Goal: Information Seeking & Learning: Compare options

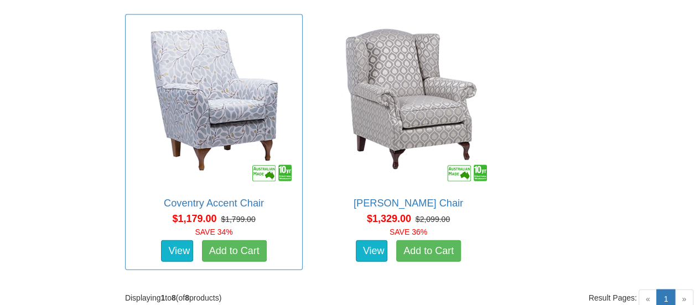
scroll to position [1093, 0]
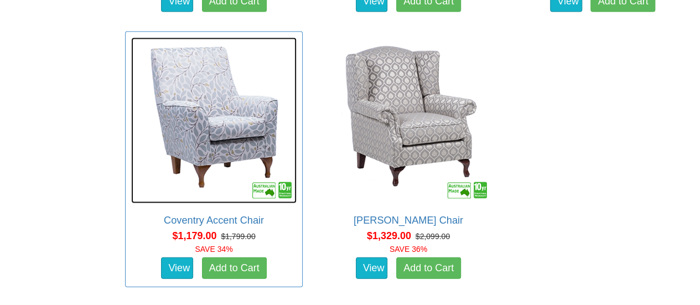
click at [209, 92] on img at bounding box center [213, 120] width 165 height 165
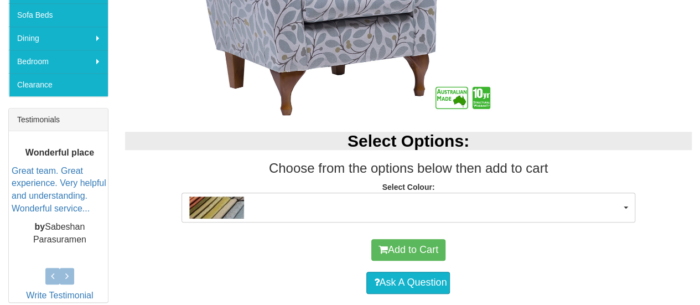
scroll to position [387, 0]
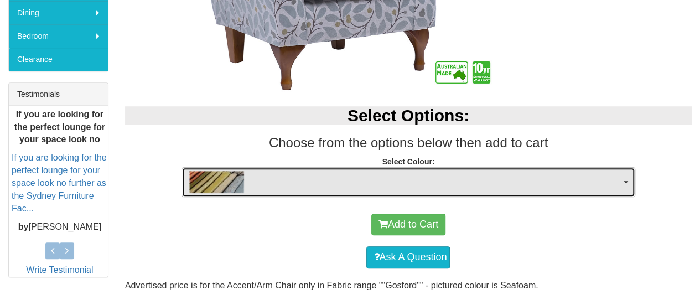
click at [218, 180] on img "button" at bounding box center [216, 182] width 55 height 22
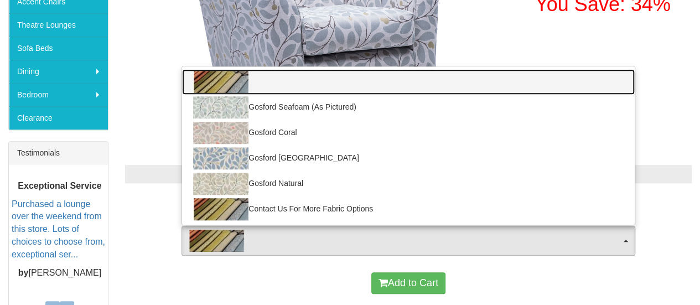
scroll to position [332, 0]
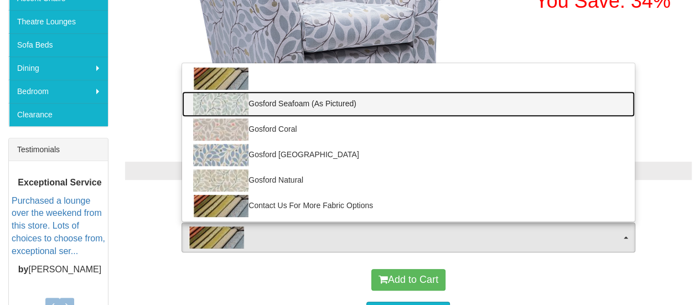
click at [219, 98] on img at bounding box center [220, 104] width 55 height 22
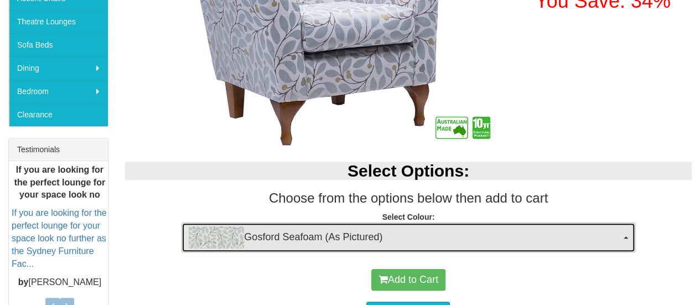
click at [218, 226] on img "button" at bounding box center [216, 237] width 55 height 22
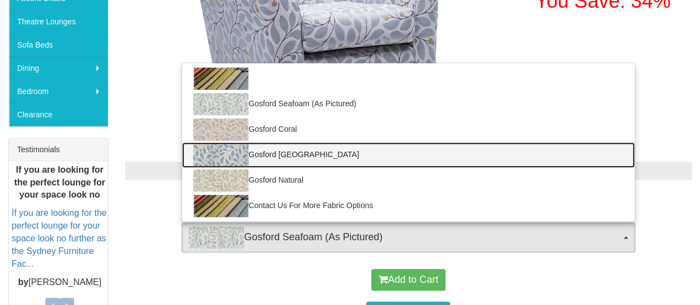
click at [229, 148] on img at bounding box center [220, 155] width 55 height 22
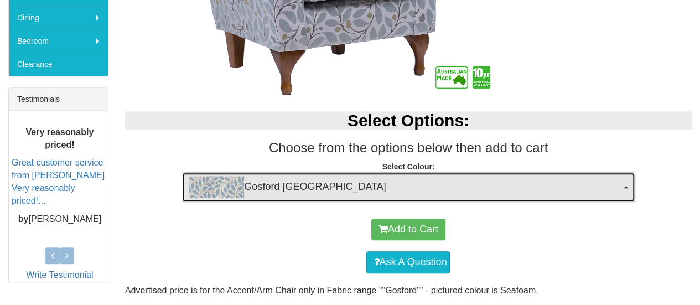
scroll to position [387, 0]
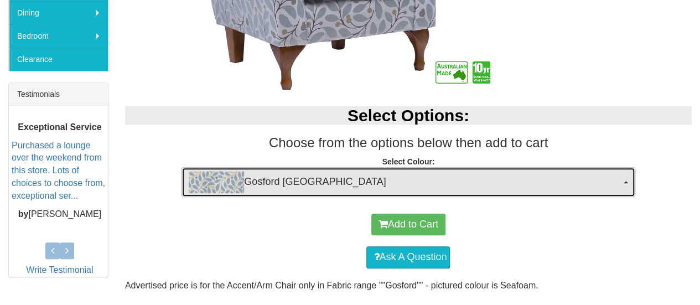
click at [217, 180] on img "button" at bounding box center [216, 182] width 55 height 22
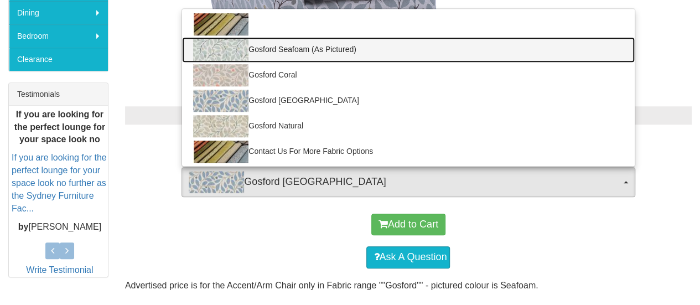
click at [221, 47] on img at bounding box center [220, 50] width 55 height 22
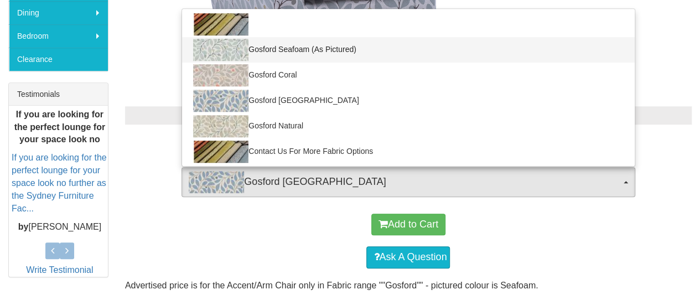
select select "890"
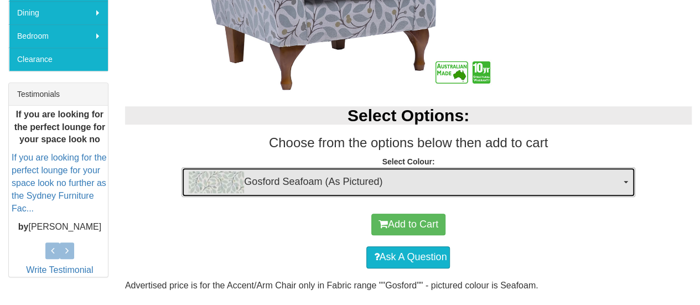
scroll to position [443, 0]
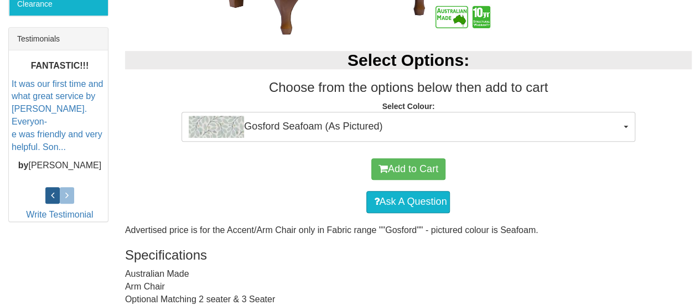
click at [51, 190] on icon at bounding box center [52, 195] width 3 height 10
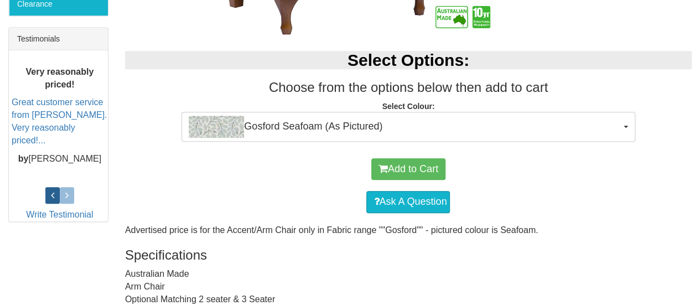
click at [51, 190] on icon at bounding box center [52, 195] width 3 height 10
click at [51, 191] on icon at bounding box center [52, 195] width 3 height 10
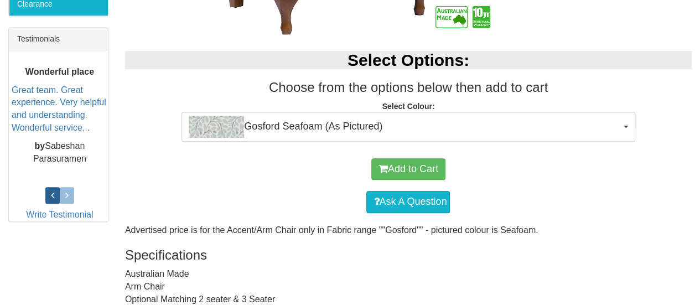
click at [51, 191] on icon at bounding box center [52, 195] width 3 height 10
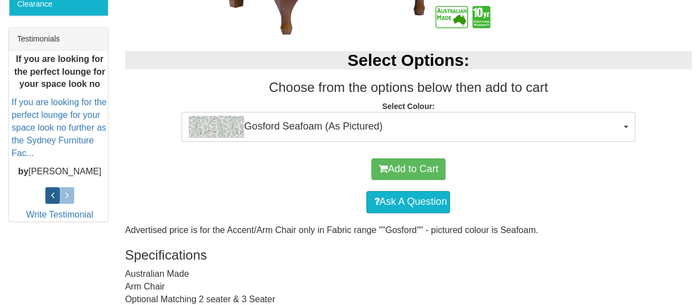
click at [59, 191] on link at bounding box center [52, 195] width 14 height 17
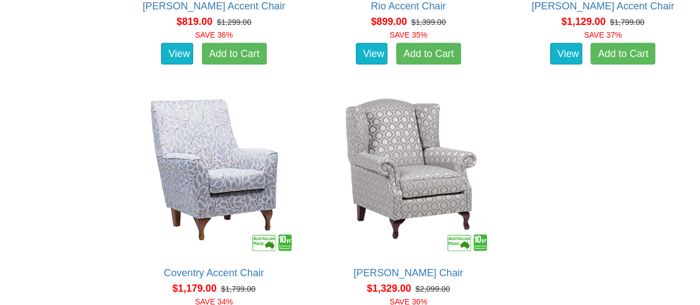
scroll to position [1037, 0]
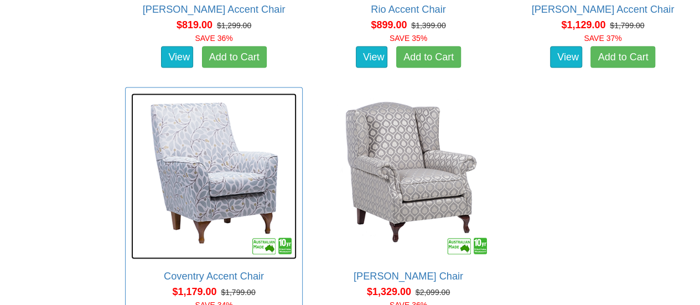
click at [217, 158] on img at bounding box center [213, 175] width 165 height 165
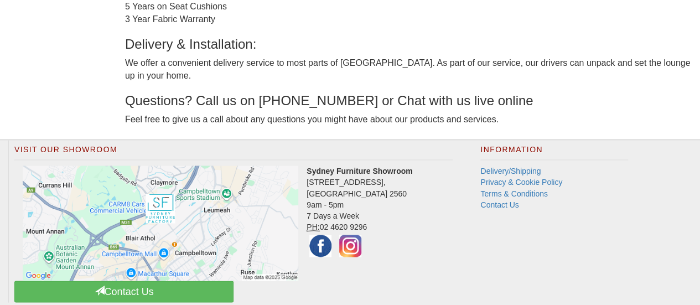
scroll to position [885, 0]
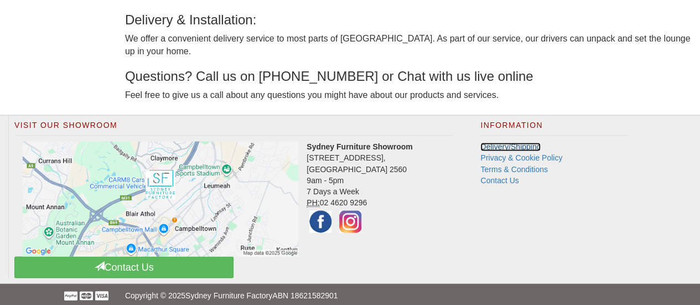
click at [516, 143] on link "Delivery/Shipping" at bounding box center [510, 146] width 60 height 9
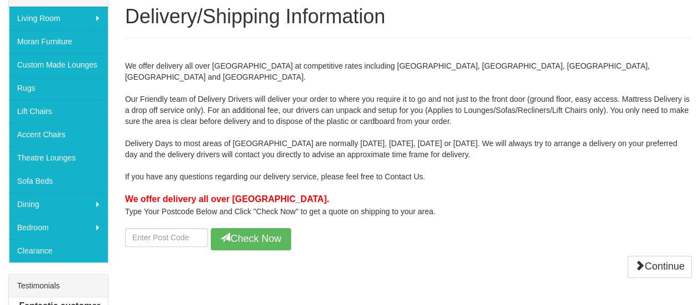
scroll to position [221, 0]
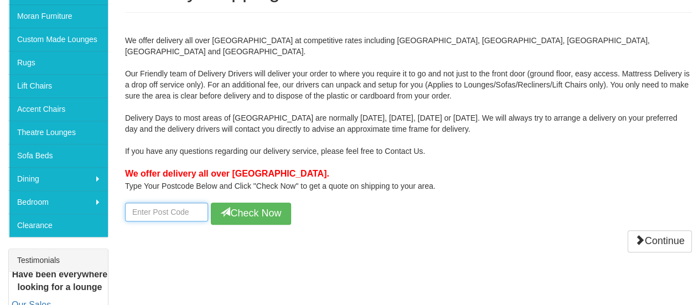
click at [164, 203] on input "number" at bounding box center [166, 212] width 83 height 19
type input "2210"
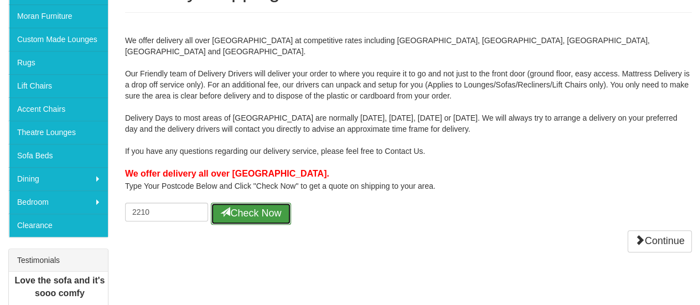
click at [247, 203] on button "Check Now" at bounding box center [251, 214] width 80 height 22
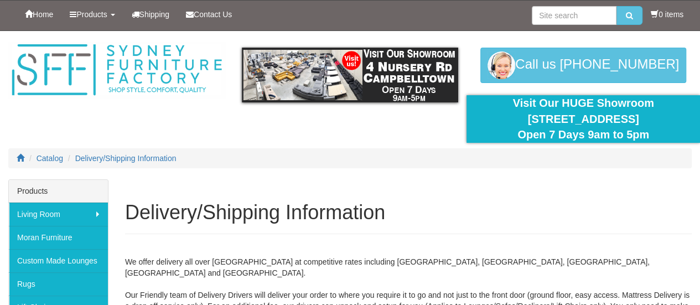
scroll to position [0, 0]
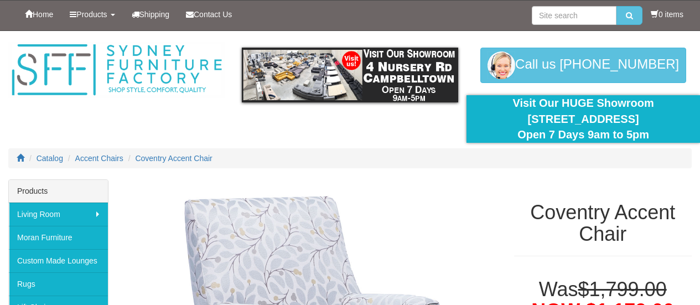
scroll to position [885, 0]
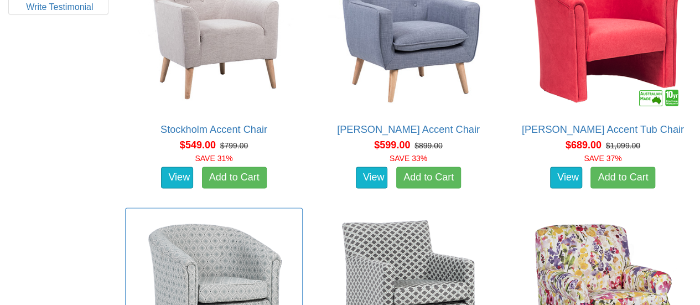
scroll to position [595, 0]
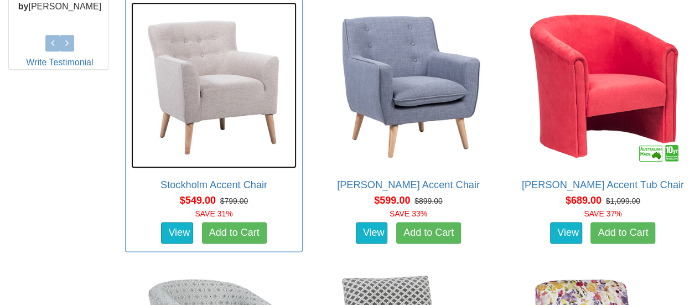
click at [211, 79] on img at bounding box center [213, 84] width 165 height 165
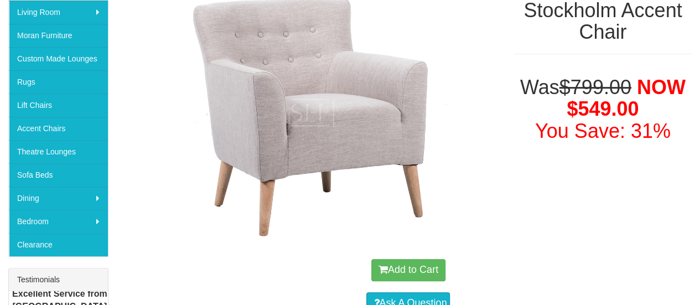
scroll to position [155, 0]
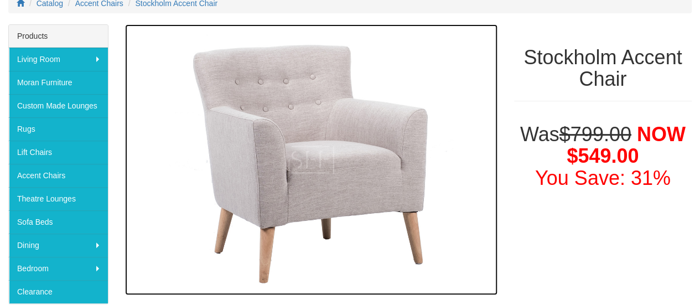
click at [339, 122] on img at bounding box center [311, 159] width 372 height 271
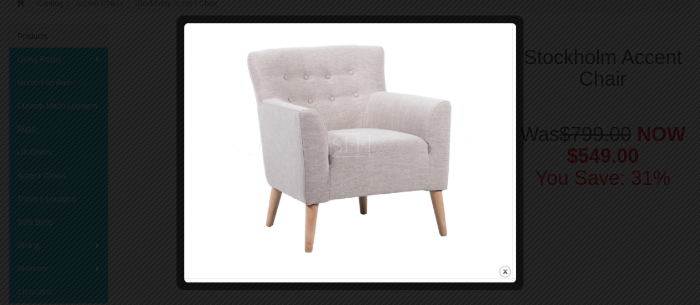
click at [339, 122] on img at bounding box center [350, 145] width 324 height 236
click at [504, 263] on div "close" at bounding box center [350, 152] width 324 height 251
click at [506, 267] on button "close" at bounding box center [505, 271] width 14 height 14
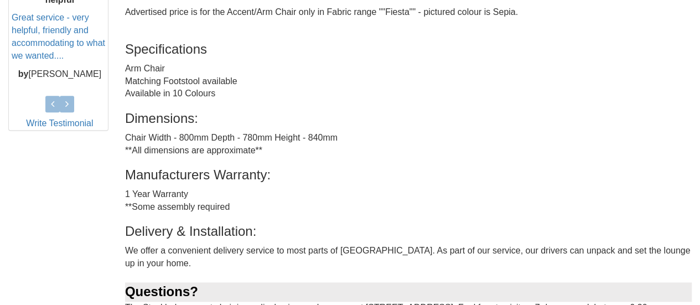
scroll to position [487, 0]
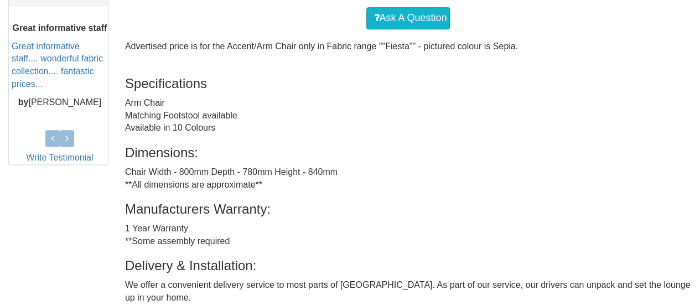
click at [184, 131] on div "Advertised price is for the Accent/Arm Chair only in Fabric range ""Fiesta"" - …" at bounding box center [408, 213] width 567 height 346
click at [148, 82] on h3 "Specifications" at bounding box center [408, 83] width 567 height 14
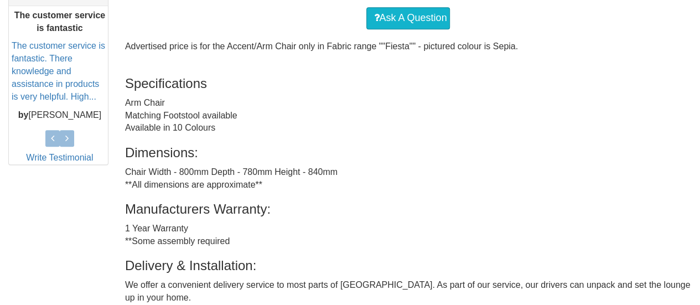
click at [147, 124] on div "Advertised price is for the Accent/Arm Chair only in Fabric range ""Fiesta"" - …" at bounding box center [408, 213] width 567 height 346
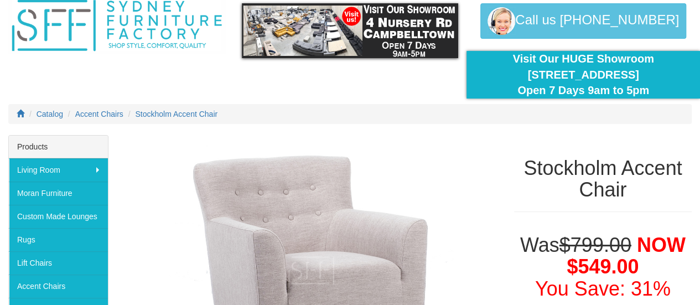
scroll to position [0, 0]
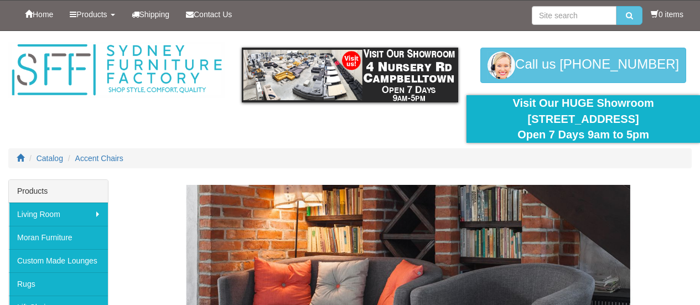
scroll to position [595, 0]
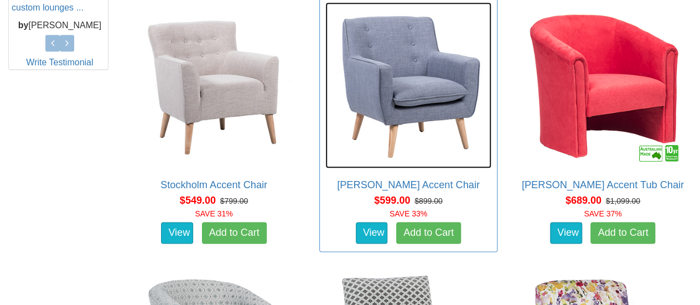
click at [421, 86] on img at bounding box center [407, 84] width 165 height 165
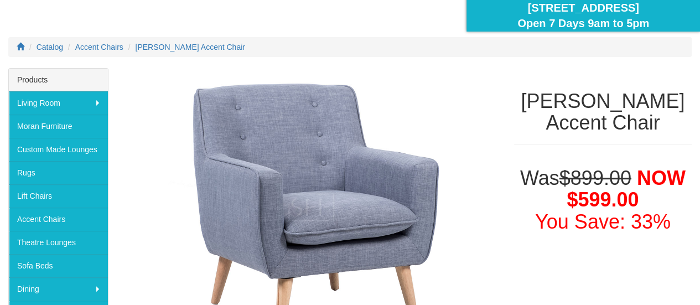
scroll to position [111, 0]
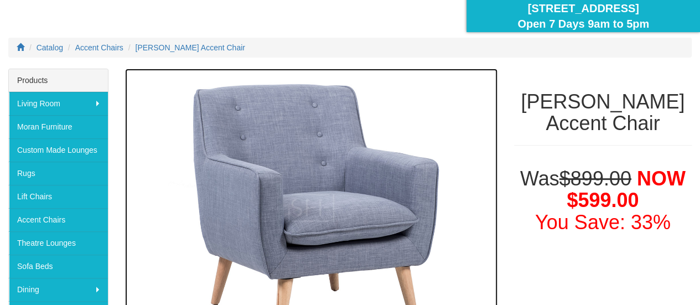
click at [293, 148] on img at bounding box center [311, 208] width 372 height 278
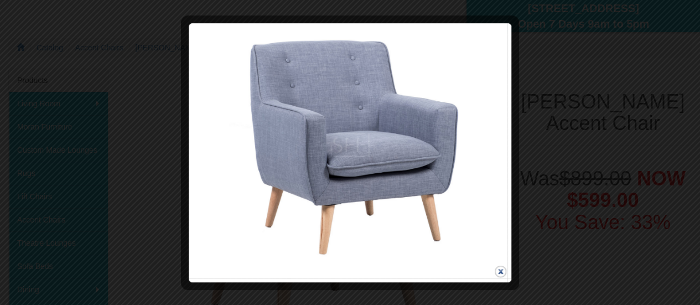
click at [498, 271] on button "close" at bounding box center [501, 271] width 14 height 14
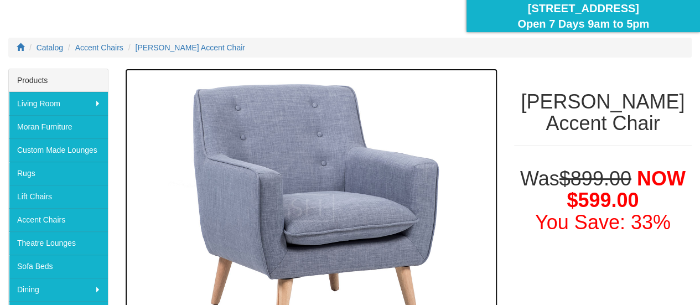
scroll to position [152, 0]
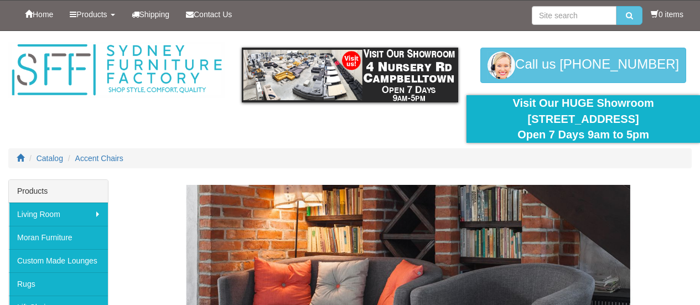
scroll to position [595, 0]
